Goal: Transaction & Acquisition: Purchase product/service

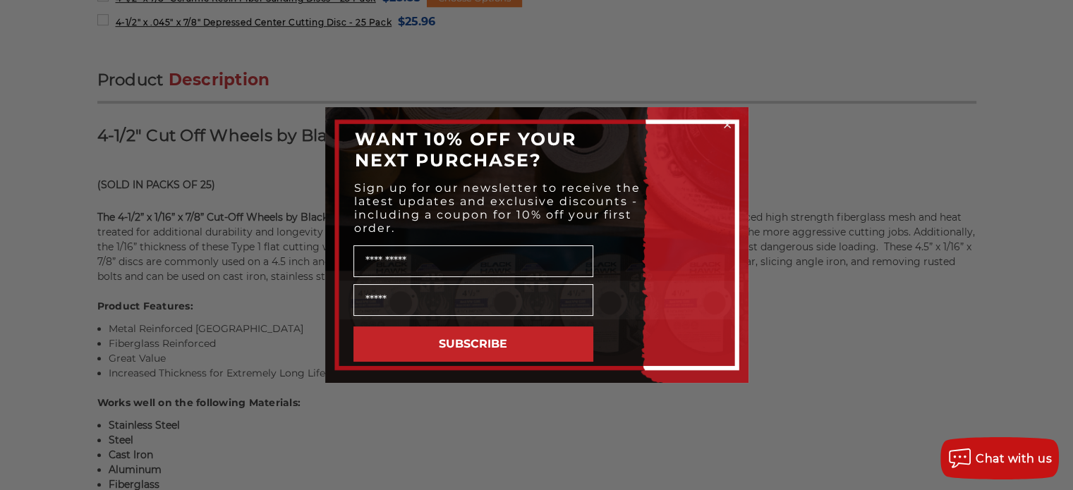
scroll to position [818, 0]
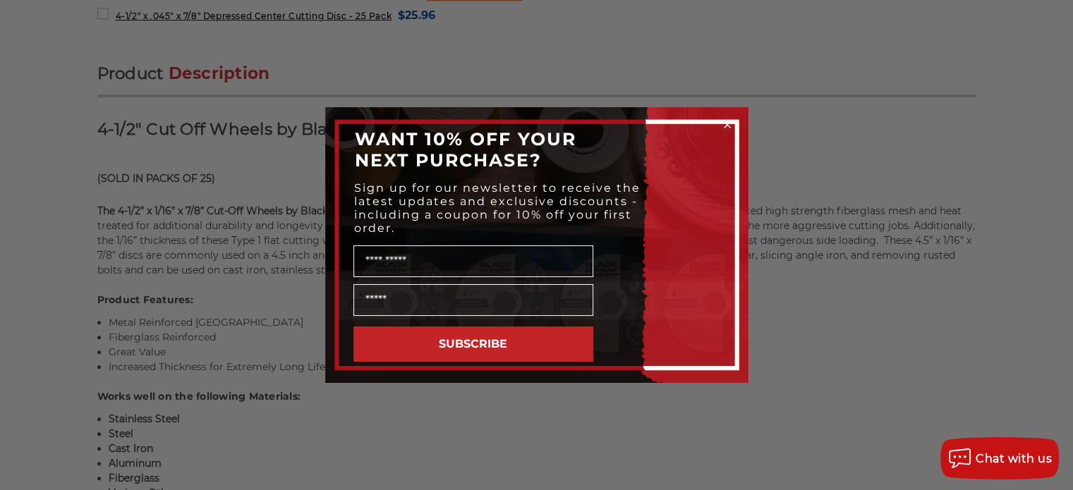
click at [726, 118] on icon "Close dialog" at bounding box center [727, 125] width 14 height 14
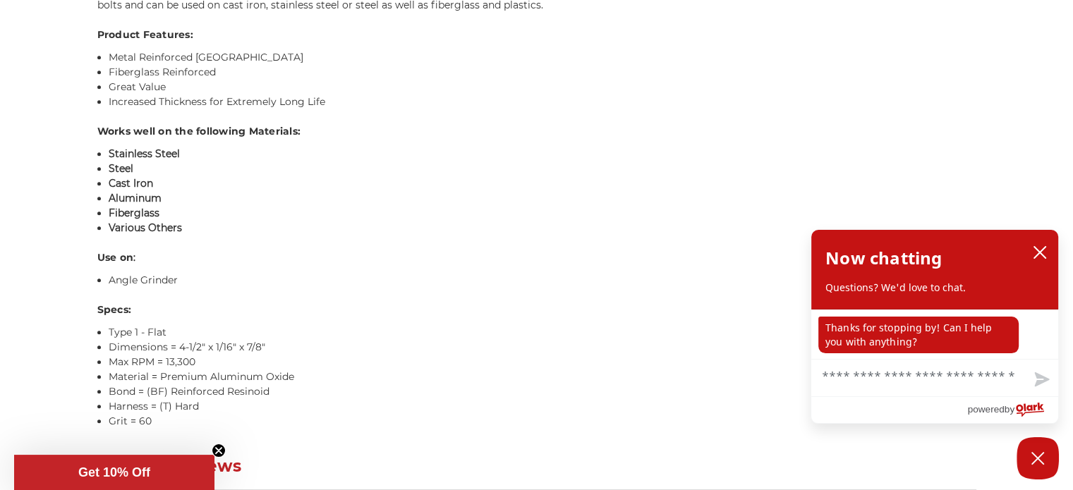
scroll to position [1121, 0]
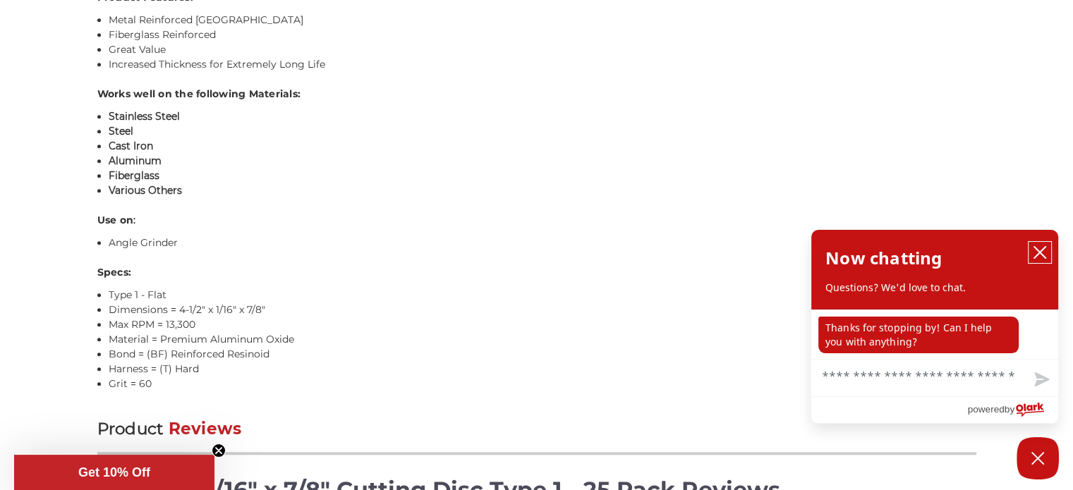
drag, startPoint x: 1037, startPoint y: 251, endPoint x: 1042, endPoint y: 245, distance: 7.5
click at [1038, 251] on icon "close chatbox" at bounding box center [1039, 252] width 11 height 11
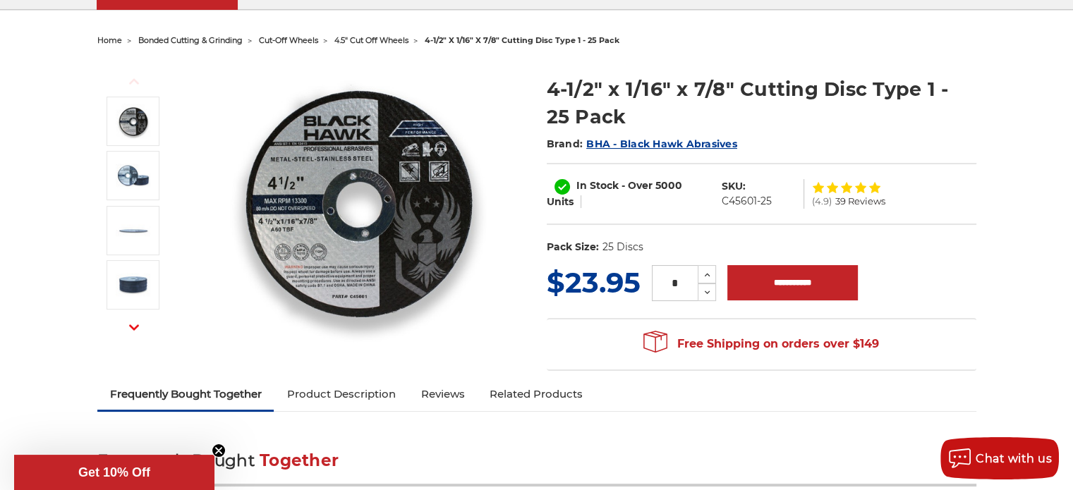
scroll to position [130, 0]
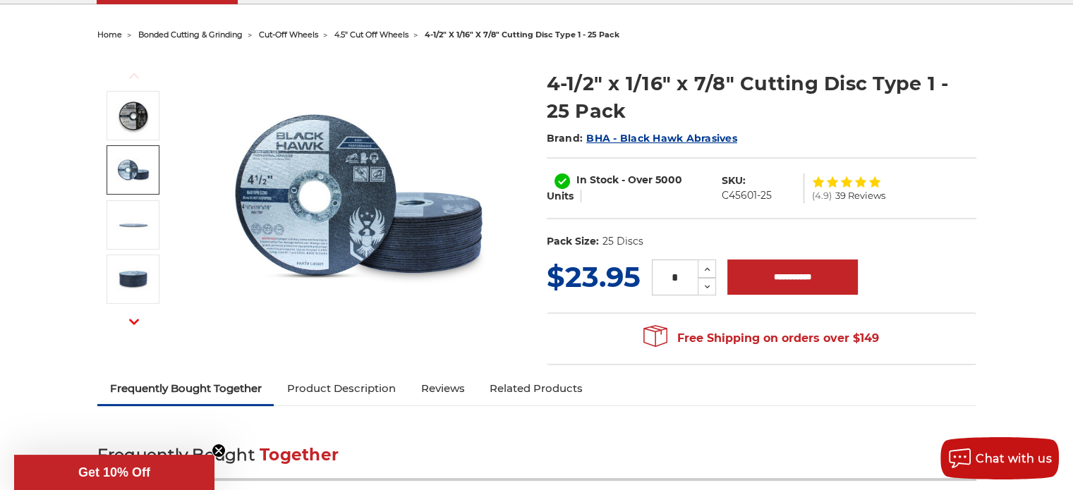
click at [140, 163] on img at bounding box center [133, 169] width 35 height 35
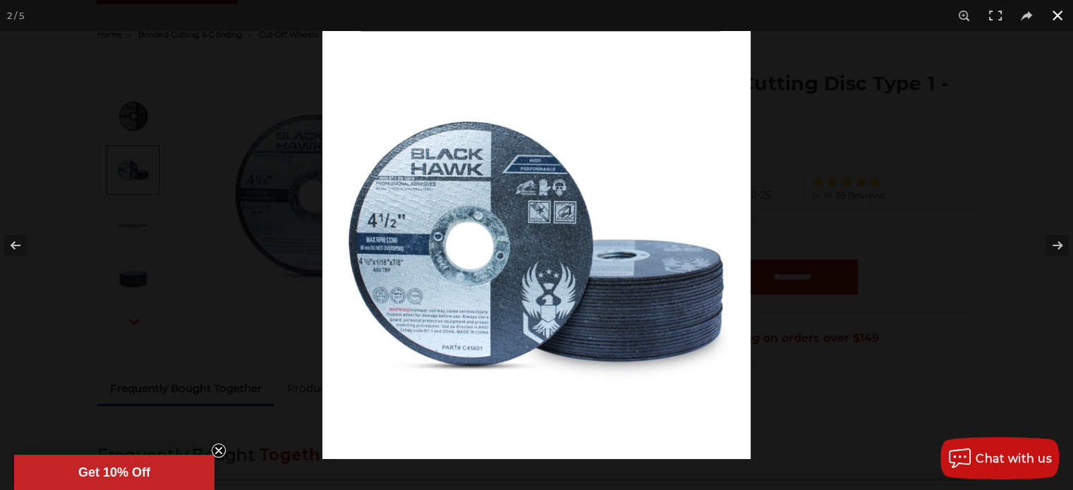
click at [1059, 13] on button at bounding box center [1057, 15] width 31 height 31
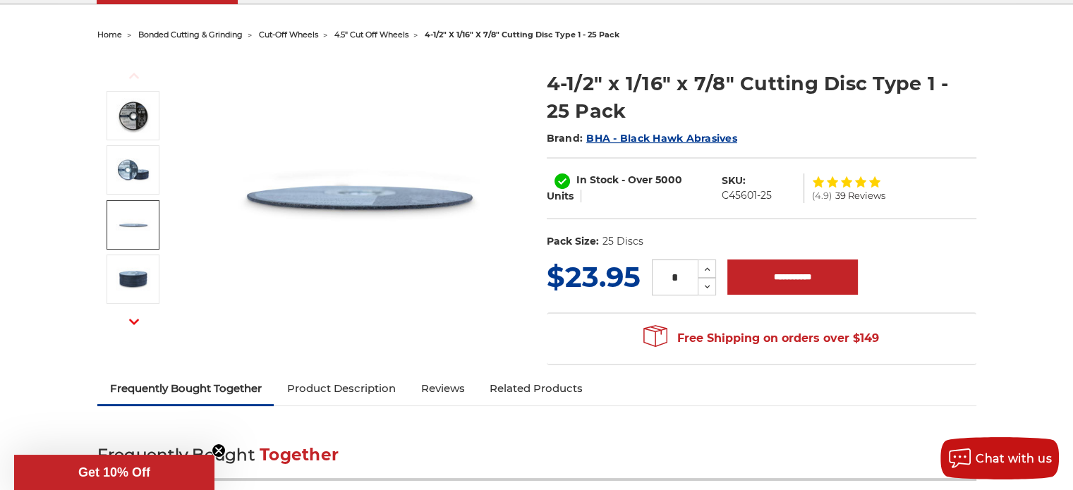
click at [133, 222] on img at bounding box center [133, 224] width 35 height 35
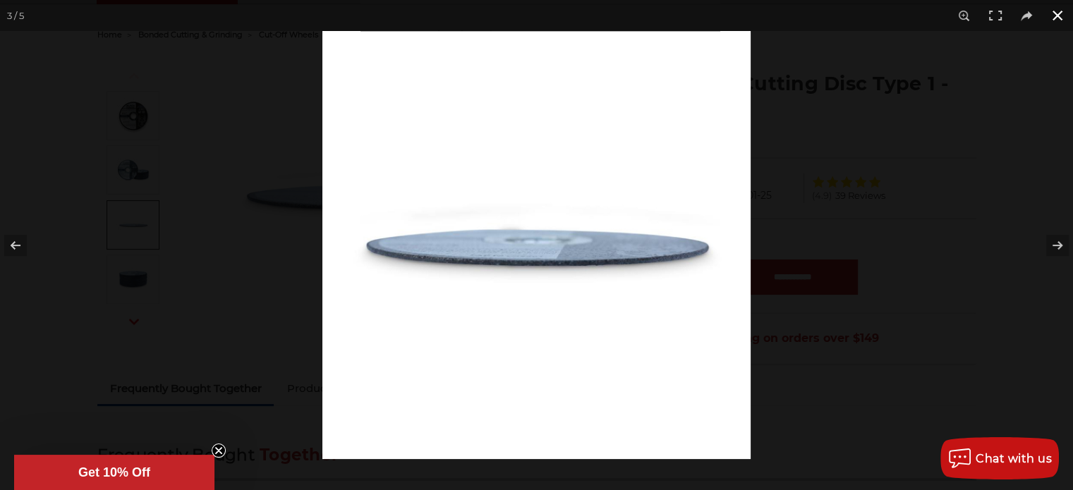
click at [1060, 13] on button at bounding box center [1057, 15] width 31 height 31
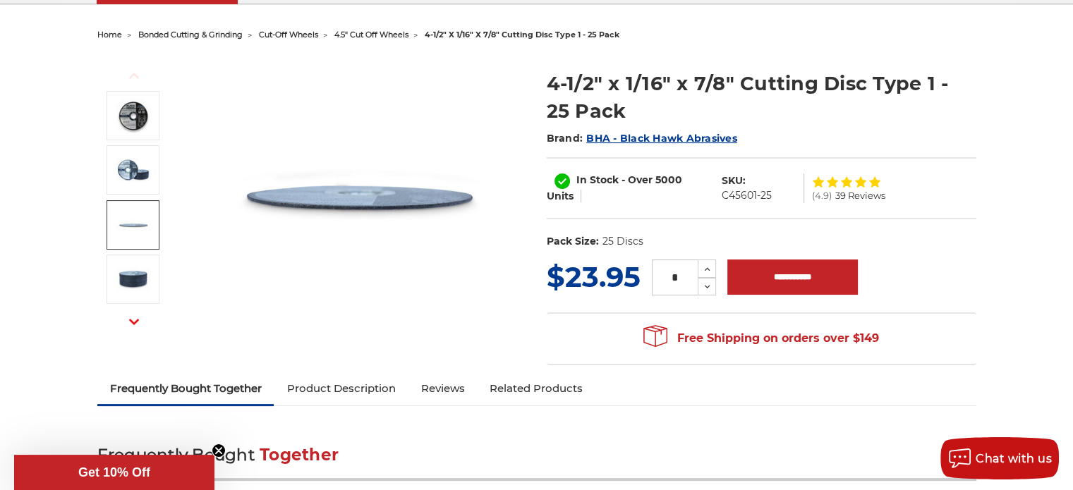
click at [133, 320] on icon "button" at bounding box center [134, 322] width 10 height 10
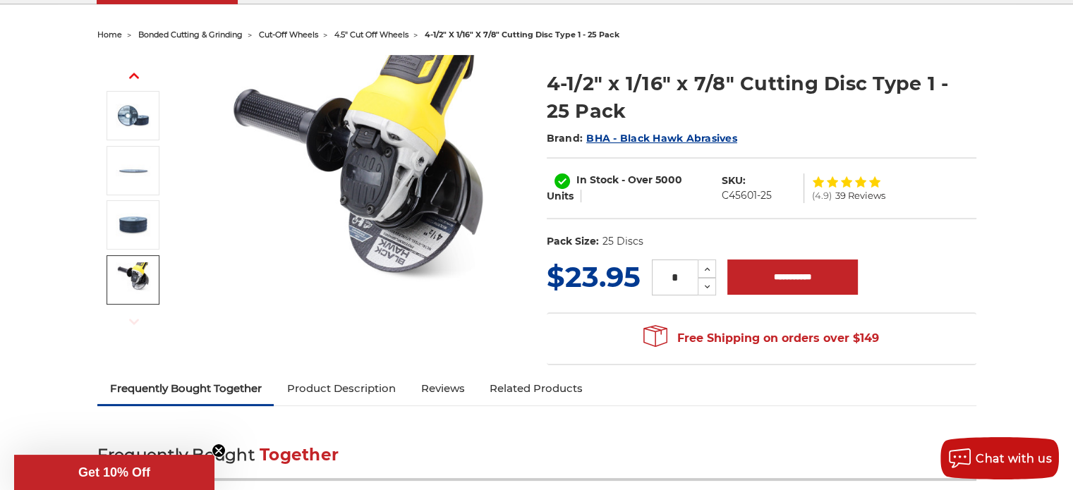
click at [134, 276] on img at bounding box center [133, 279] width 35 height 35
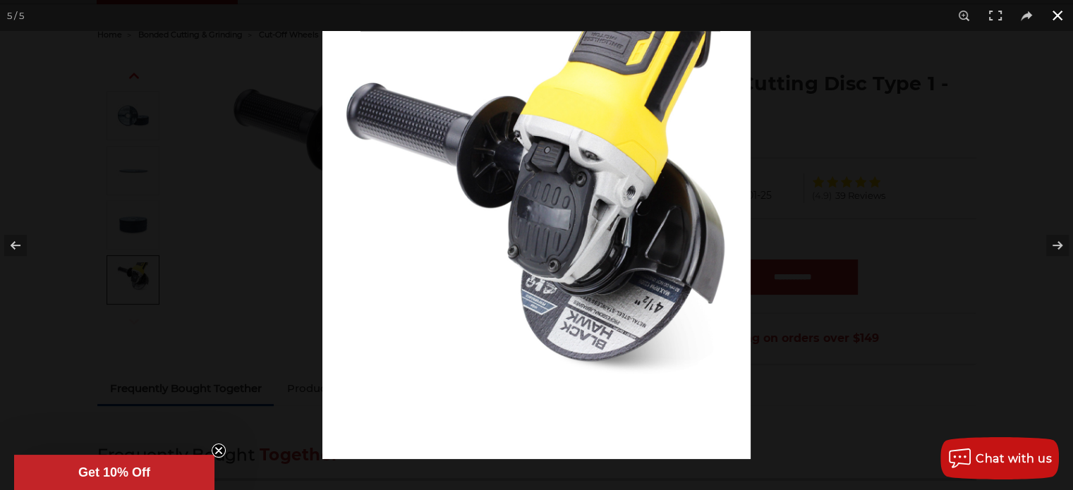
click at [1055, 13] on button at bounding box center [1057, 15] width 31 height 31
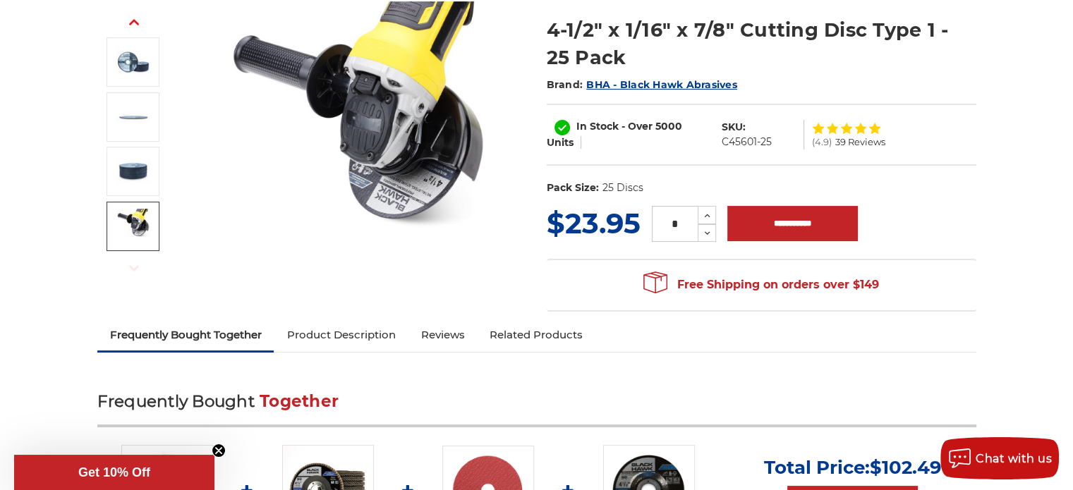
scroll to position [114, 0]
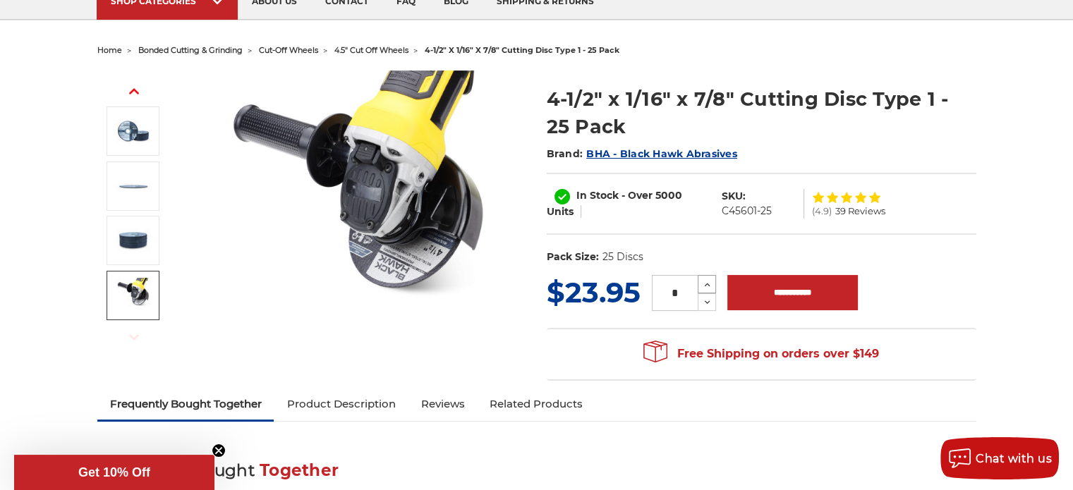
click at [706, 284] on icon at bounding box center [707, 285] width 11 height 13
type input "*"
click at [784, 289] on input "**********" at bounding box center [792, 292] width 131 height 35
type input "**********"
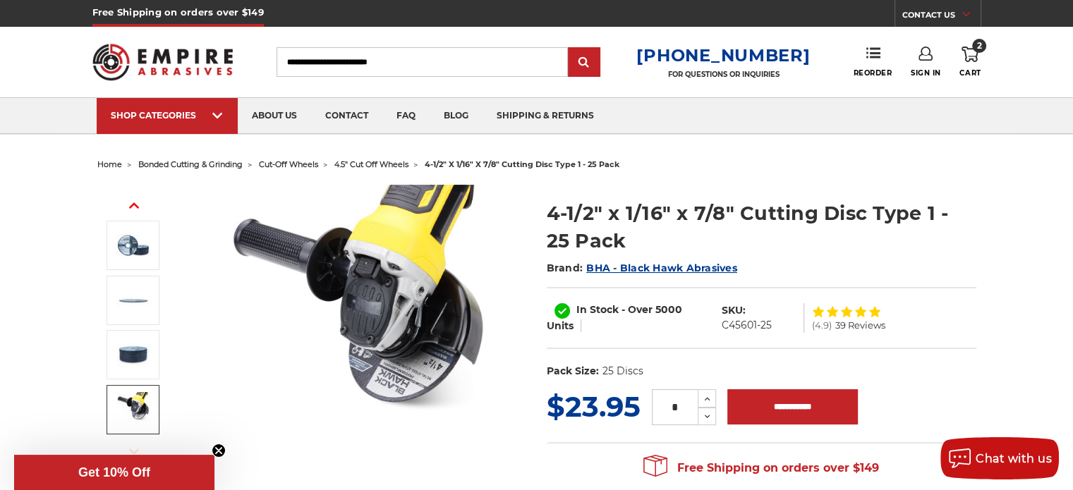
click at [969, 54] on icon at bounding box center [970, 55] width 17 height 16
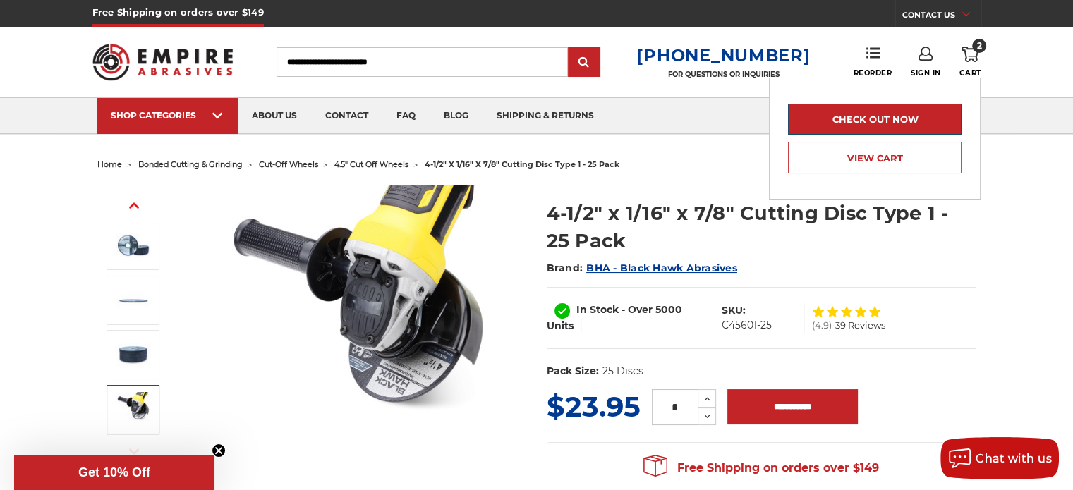
click at [891, 114] on link "Check out now" at bounding box center [875, 119] width 174 height 31
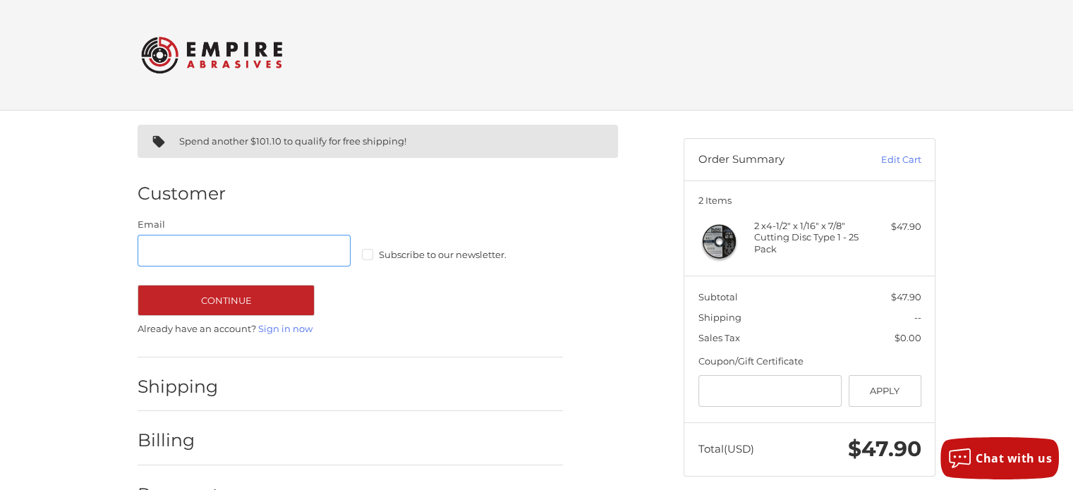
scroll to position [41, 0]
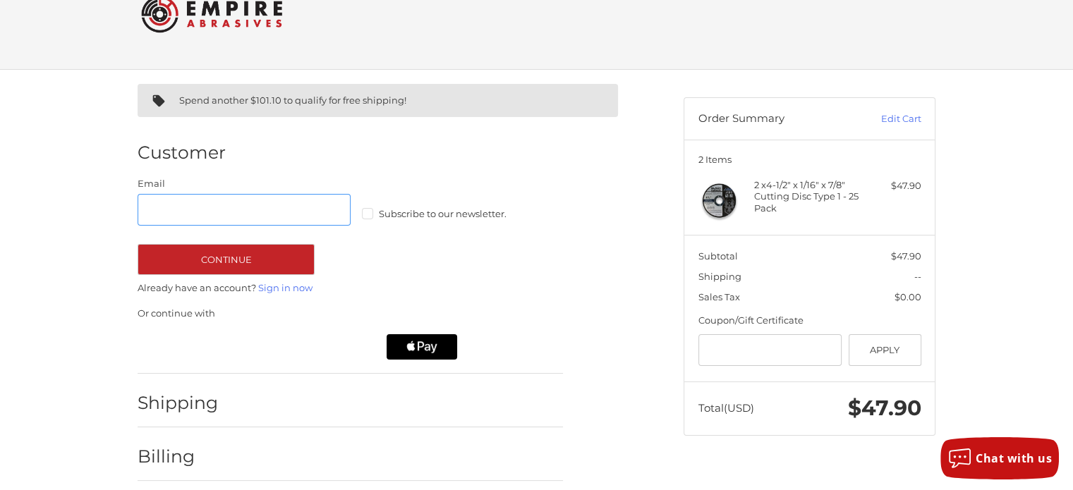
click at [152, 208] on input "Email" at bounding box center [244, 210] width 213 height 32
type input "**********"
click at [372, 214] on label "Subscribe to our newsletter." at bounding box center [468, 213] width 213 height 11
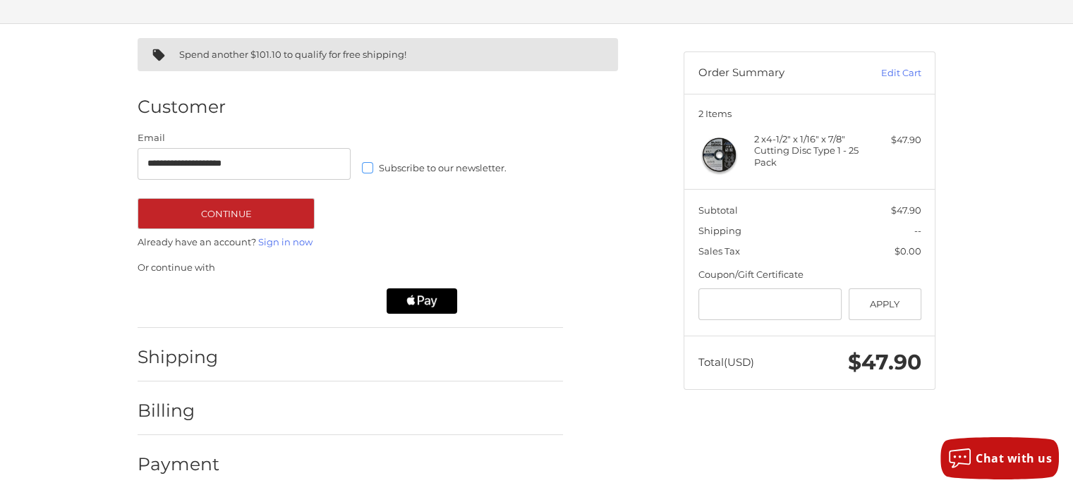
scroll to position [97, 0]
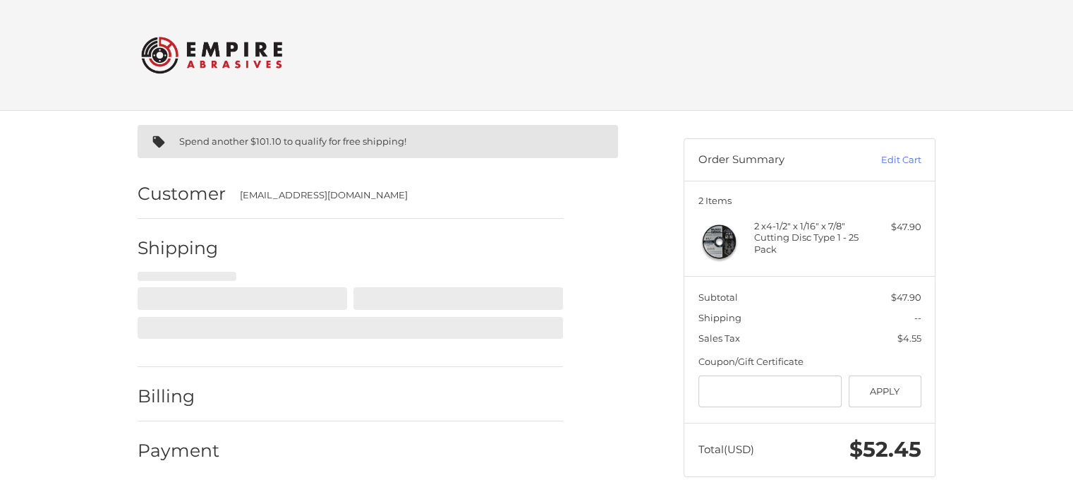
select select "**"
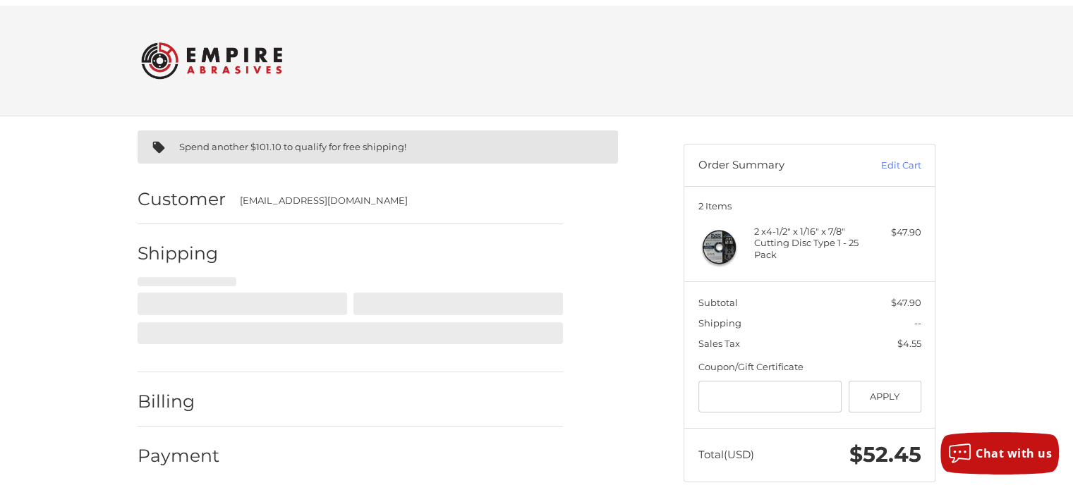
scroll to position [23, 0]
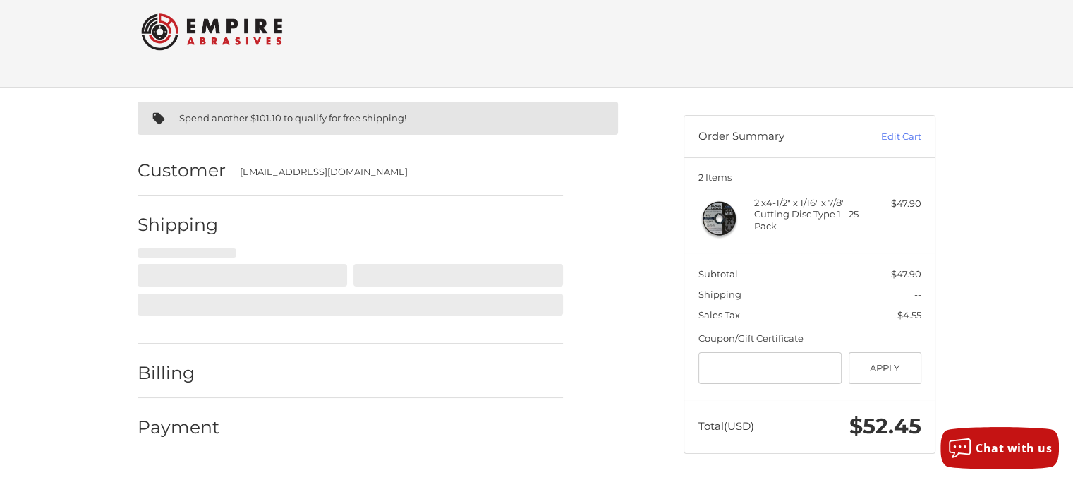
select select "**"
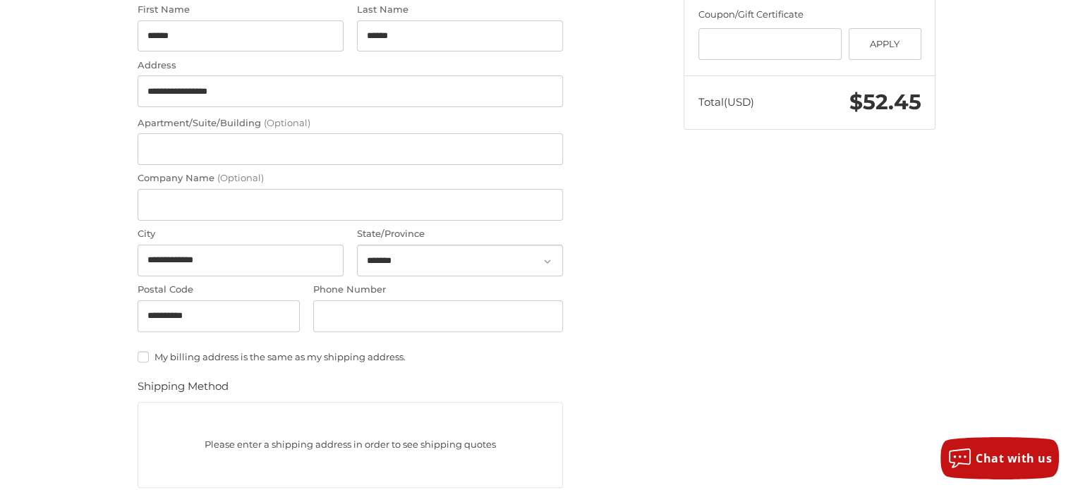
scroll to position [350, 0]
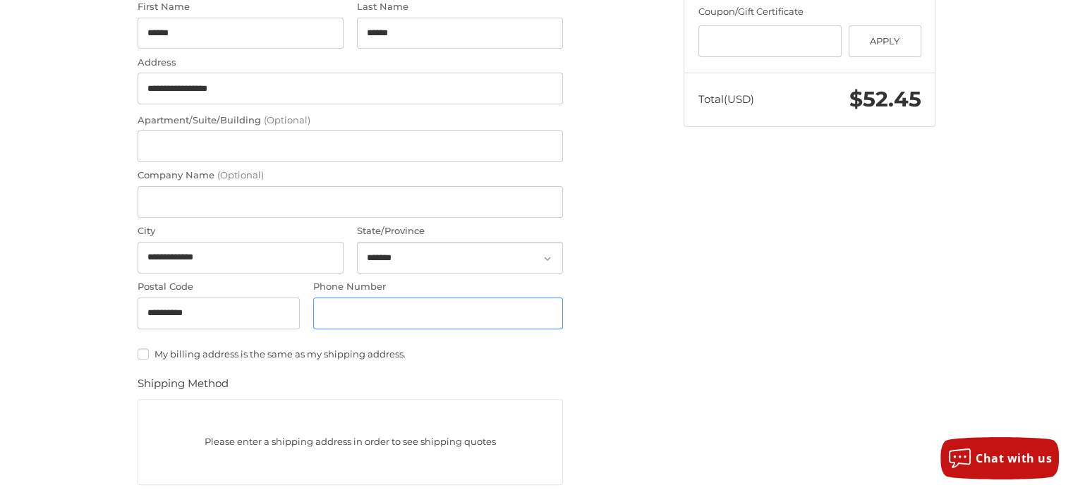
click at [340, 308] on input "Phone Number" at bounding box center [438, 314] width 250 height 32
type input "**********"
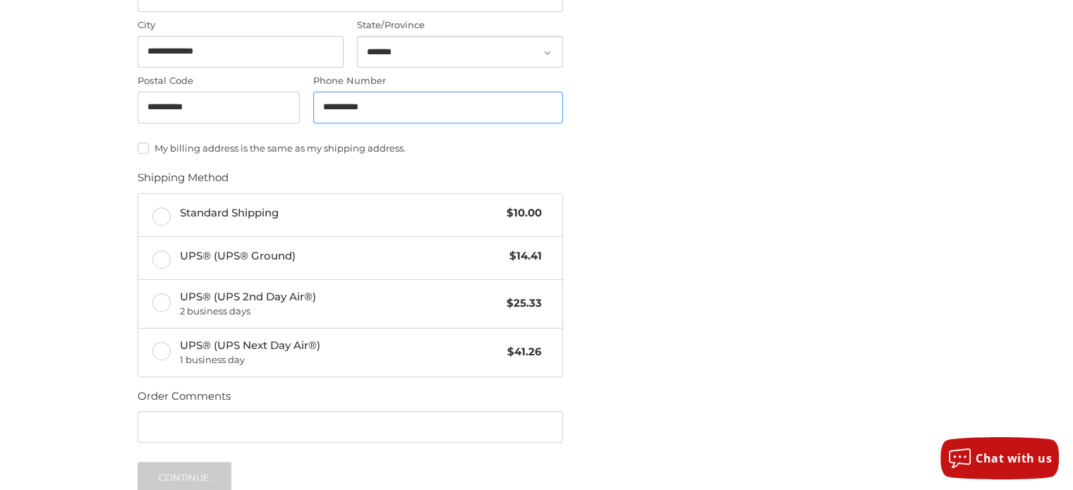
scroll to position [559, 0]
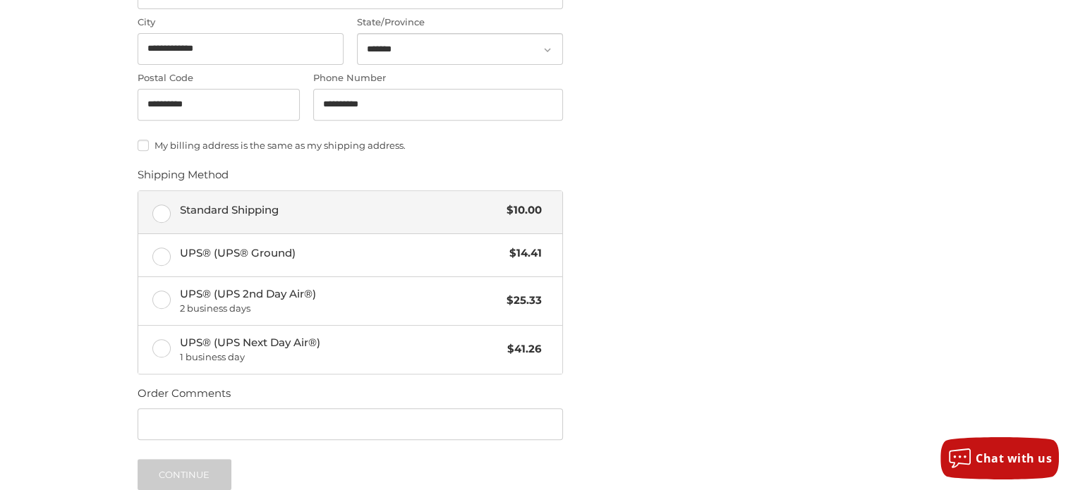
click at [165, 212] on label "Standard Shipping $10.00" at bounding box center [350, 212] width 424 height 42
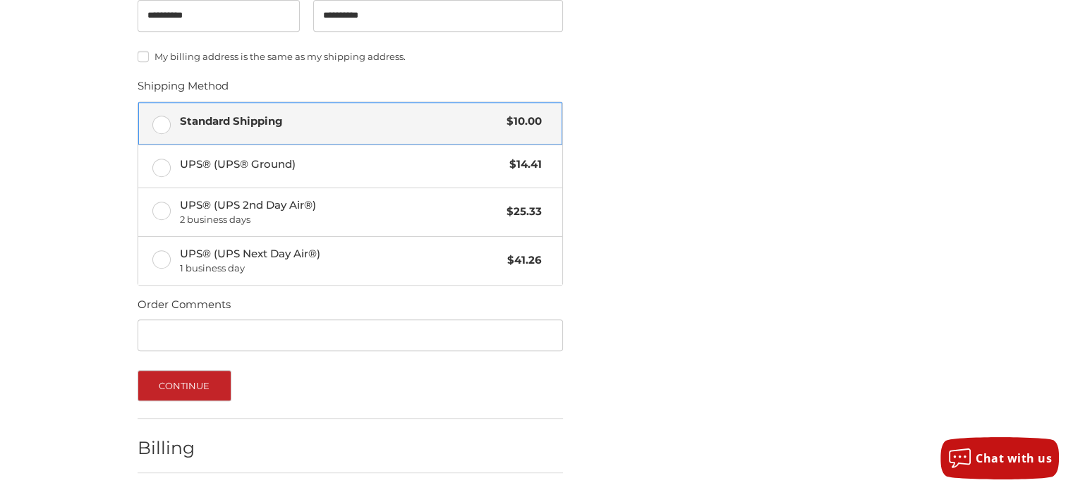
scroll to position [696, 0]
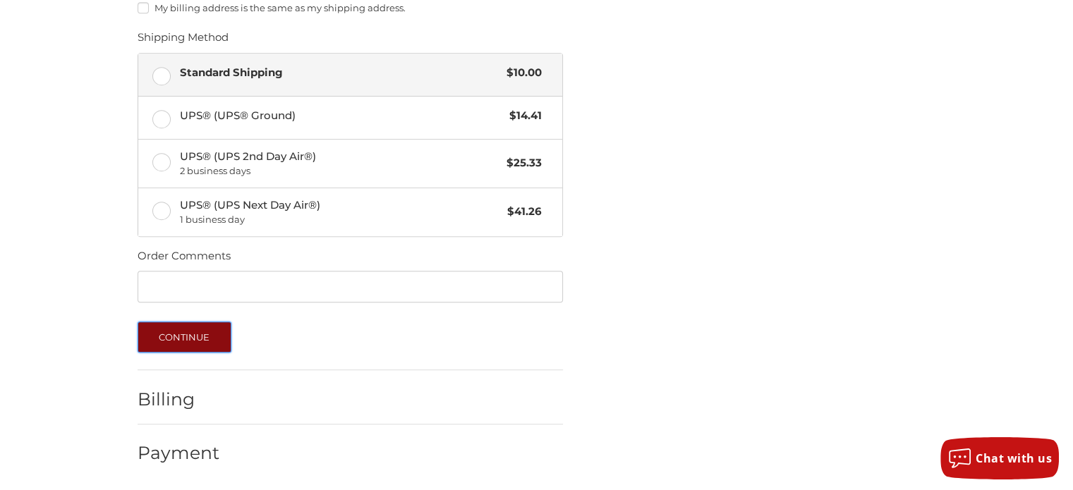
click at [195, 330] on button "Continue" at bounding box center [185, 337] width 94 height 31
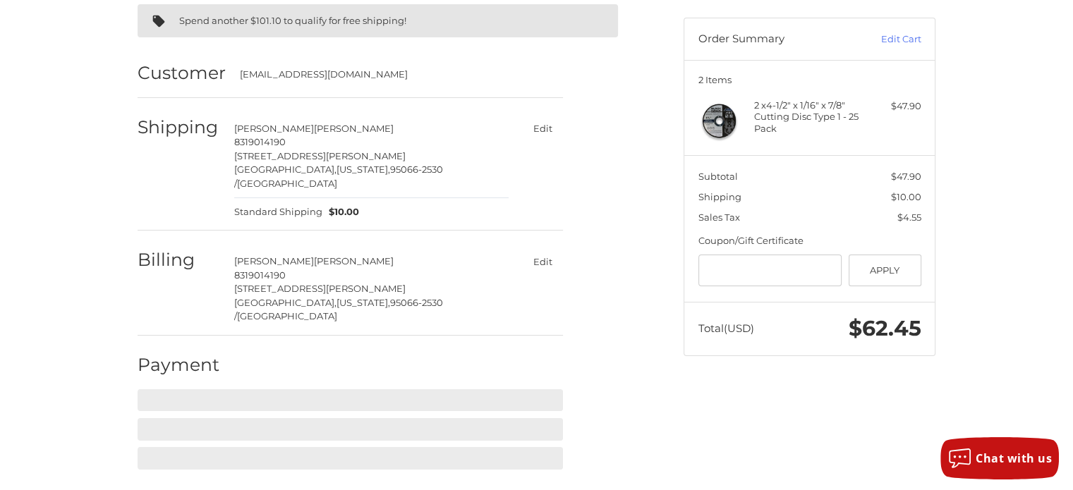
scroll to position [93, 0]
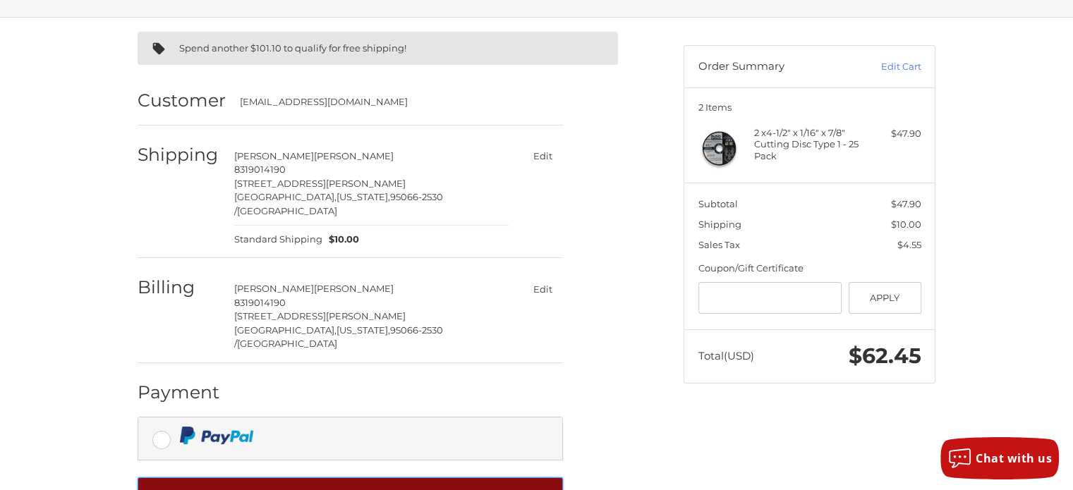
click at [392, 478] on button "Complete order" at bounding box center [350, 497] width 425 height 39
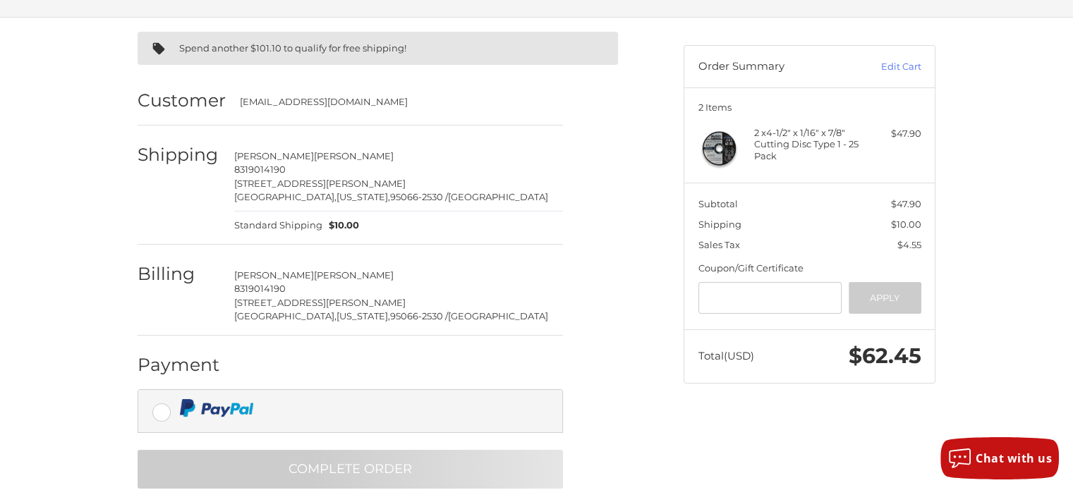
scroll to position [13, 0]
